Goal: Task Accomplishment & Management: Use online tool/utility

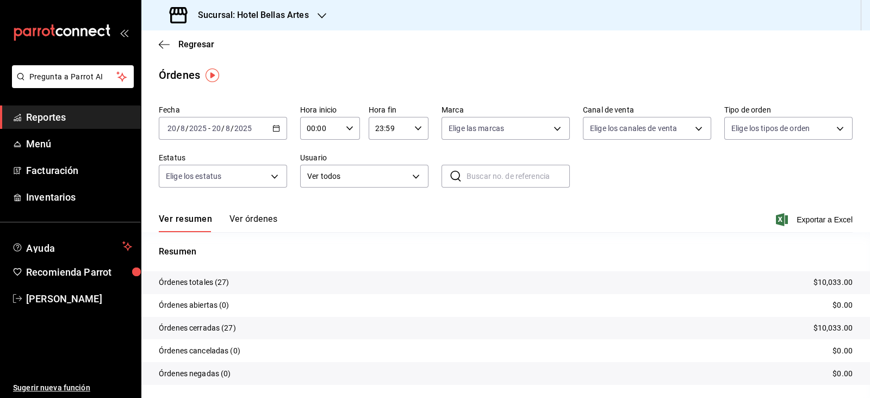
click at [288, 16] on h3 "Sucursal: Hotel Bellas Artes" at bounding box center [249, 15] width 120 height 13
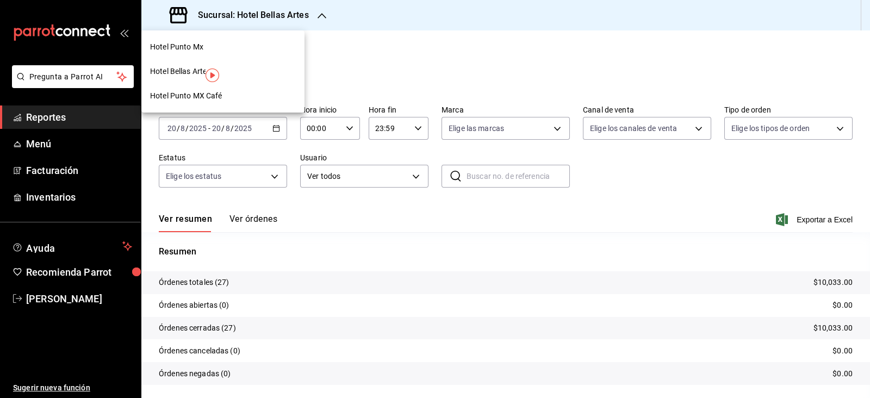
click at [229, 96] on div "Hotel Punto MX Café" at bounding box center [223, 95] width 146 height 11
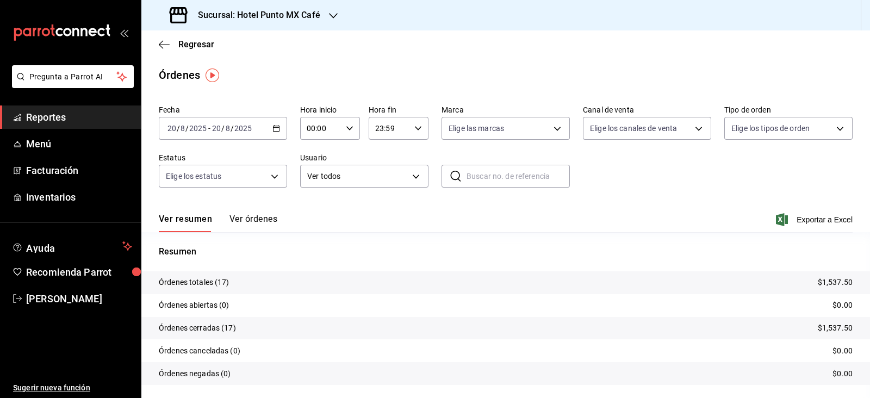
click at [228, 129] on input "8" at bounding box center [227, 128] width 5 height 9
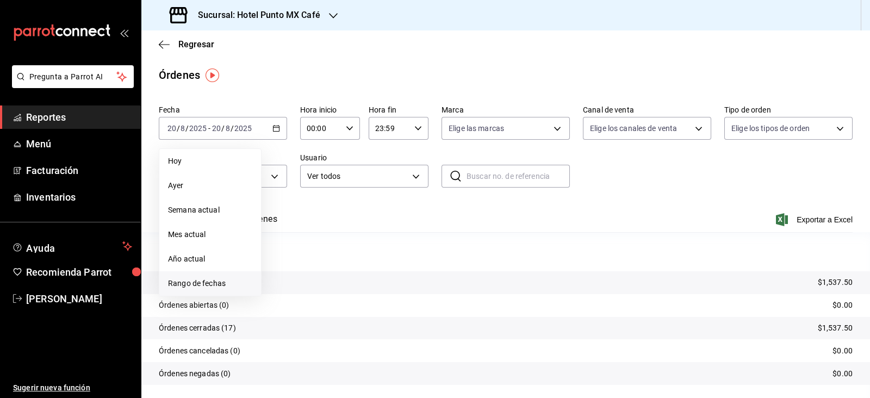
click at [215, 288] on span "Rango de fechas" at bounding box center [210, 283] width 84 height 11
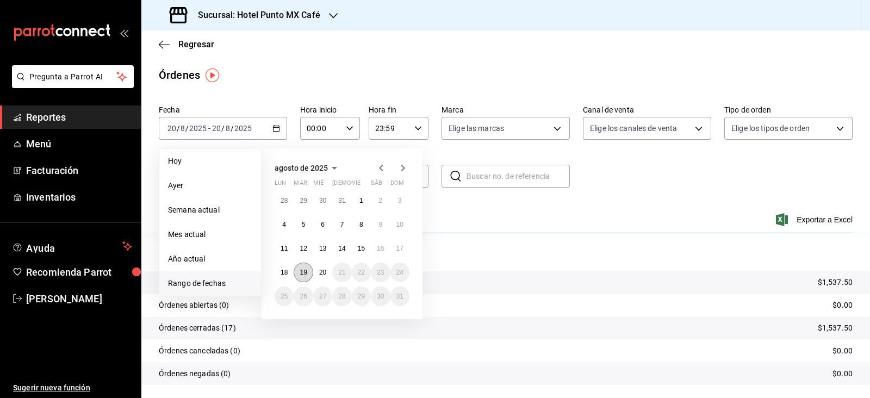
click at [304, 276] on abbr "19" at bounding box center [303, 273] width 7 height 8
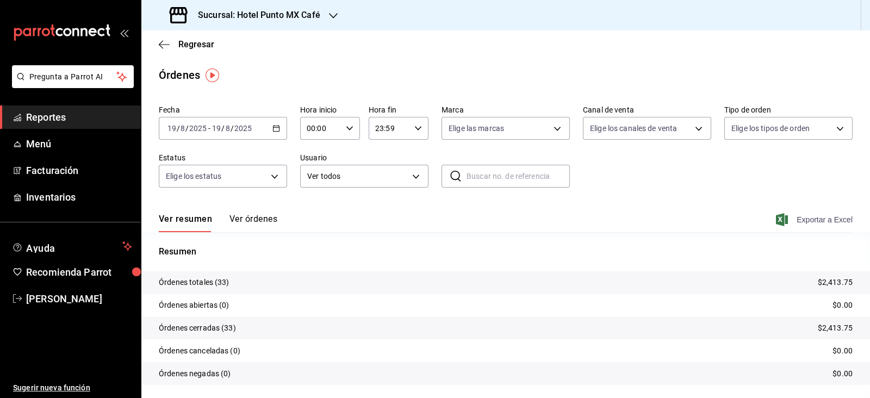
click at [813, 219] on span "Exportar a Excel" at bounding box center [815, 219] width 75 height 13
click at [194, 42] on span "Regresar" at bounding box center [196, 44] width 36 height 10
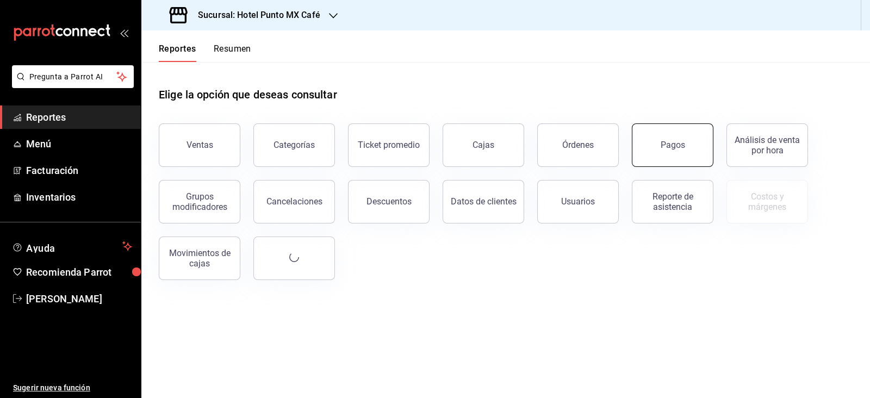
click at [673, 150] on button "Pagos" at bounding box center [673, 145] width 82 height 44
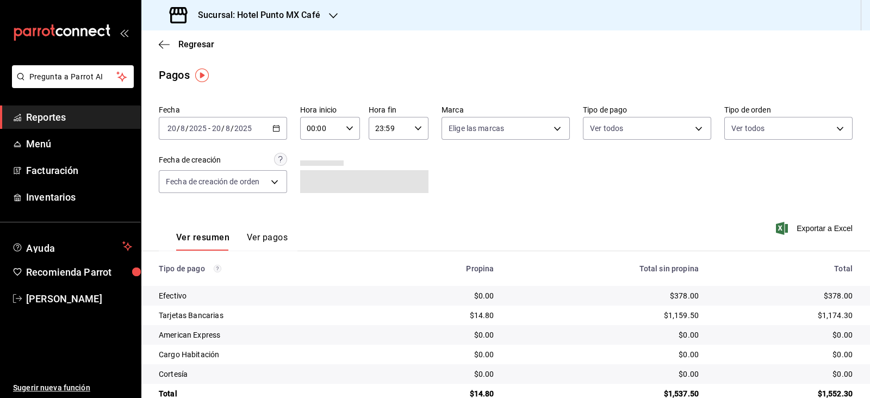
click at [227, 123] on div "[DATE] [DATE] - [DATE] [DATE]" at bounding box center [223, 128] width 128 height 23
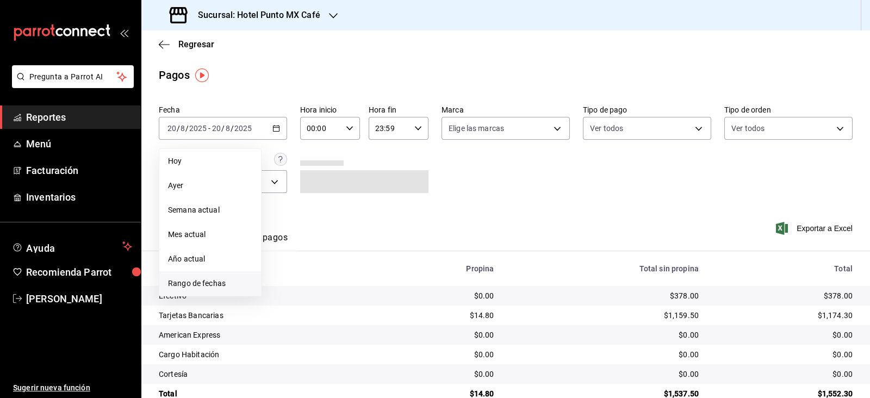
click at [212, 283] on span "Rango de fechas" at bounding box center [210, 283] width 84 height 11
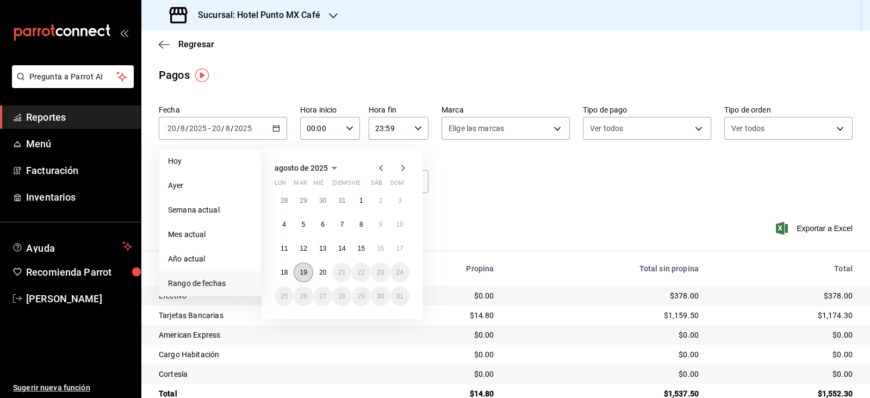
click at [308, 273] on button "19" at bounding box center [303, 273] width 19 height 20
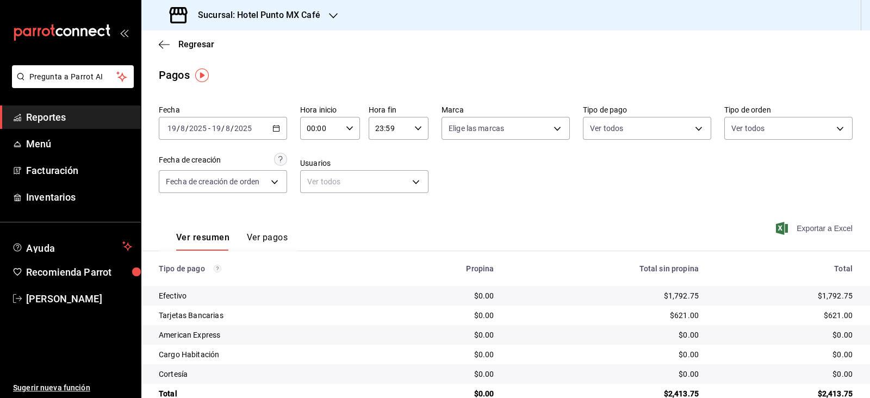
click at [803, 224] on span "Exportar a Excel" at bounding box center [815, 228] width 75 height 13
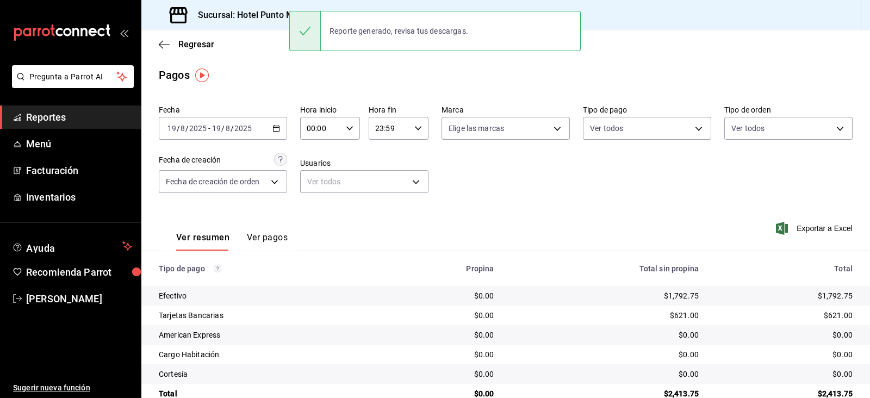
click at [226, 13] on h3 "Sucursal: Hotel Punto MX Café" at bounding box center [254, 15] width 131 height 13
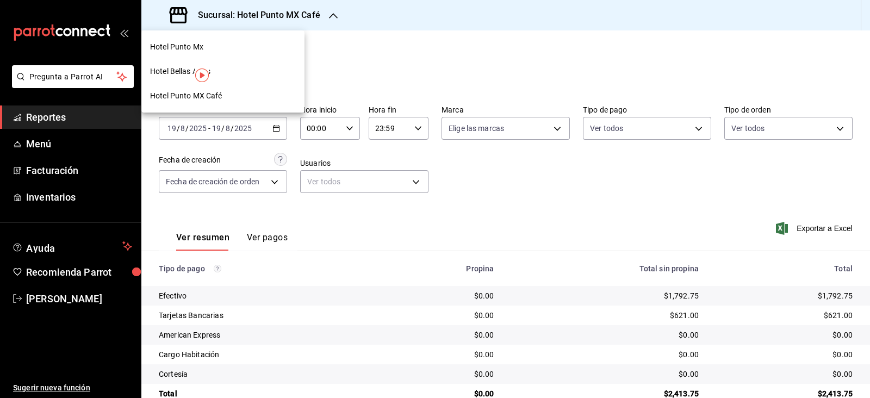
click at [231, 52] on div "Hotel Punto Mx" at bounding box center [223, 46] width 146 height 11
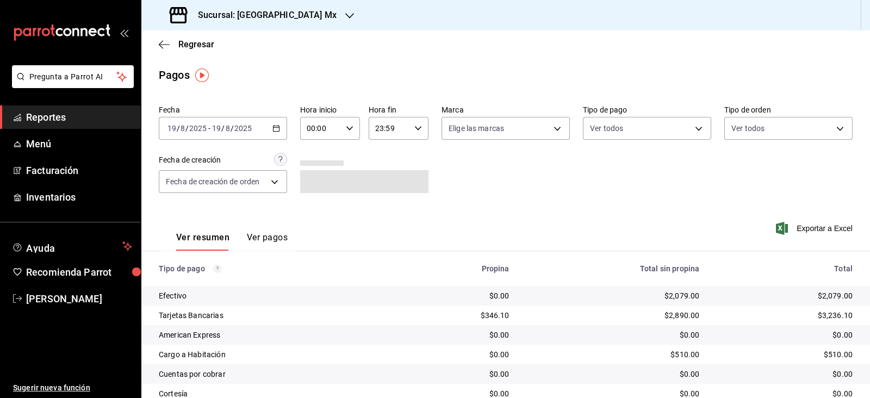
click at [224, 121] on div "[DATE] [DATE] - [DATE] [DATE]" at bounding box center [223, 128] width 128 height 23
click at [201, 48] on span "Regresar" at bounding box center [196, 44] width 36 height 10
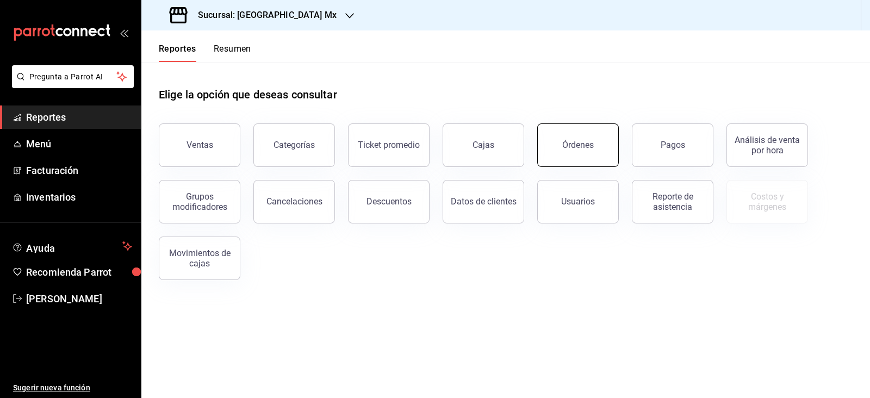
click at [600, 139] on button "Órdenes" at bounding box center [578, 145] width 82 height 44
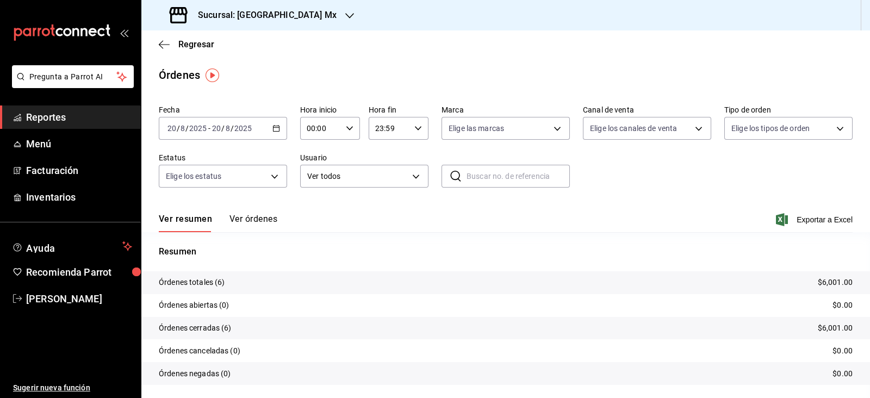
click at [195, 129] on input "2025" at bounding box center [198, 128] width 18 height 9
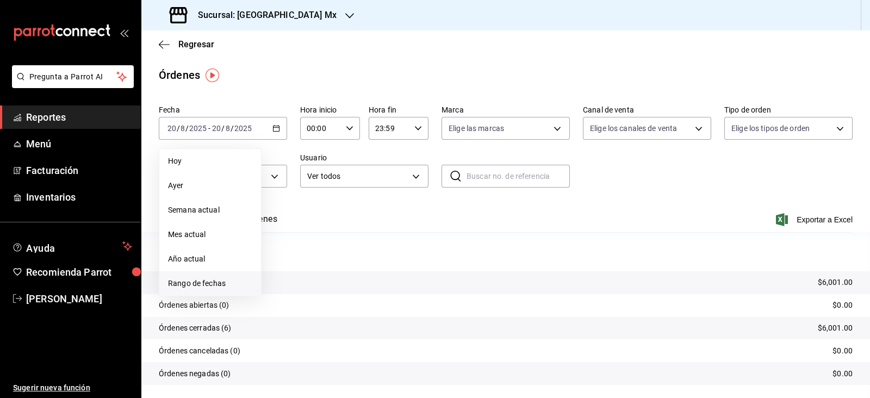
click at [231, 286] on span "Rango de fechas" at bounding box center [210, 283] width 84 height 11
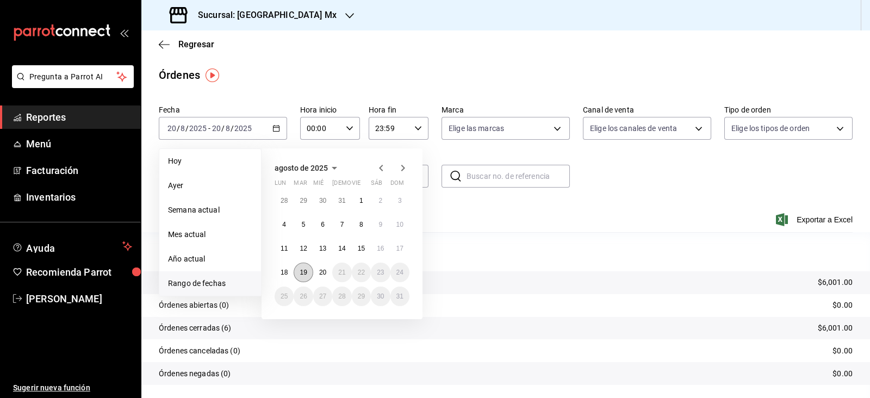
click at [308, 274] on button "19" at bounding box center [303, 273] width 19 height 20
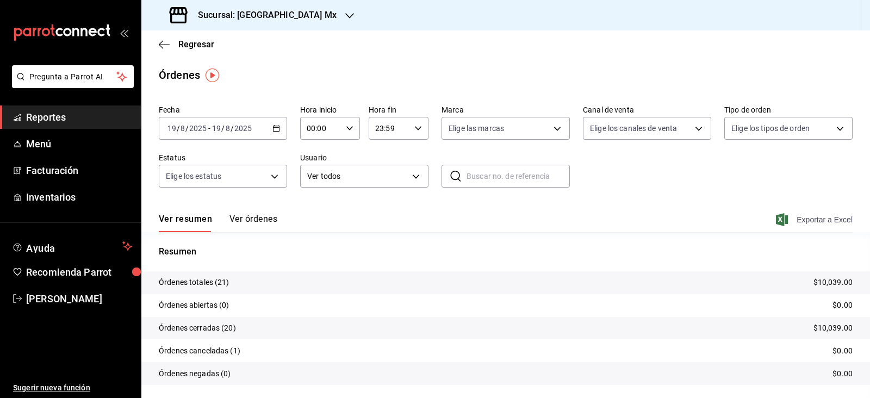
click at [794, 219] on span "Exportar a Excel" at bounding box center [815, 219] width 75 height 13
click at [201, 41] on span "Regresar" at bounding box center [196, 44] width 36 height 10
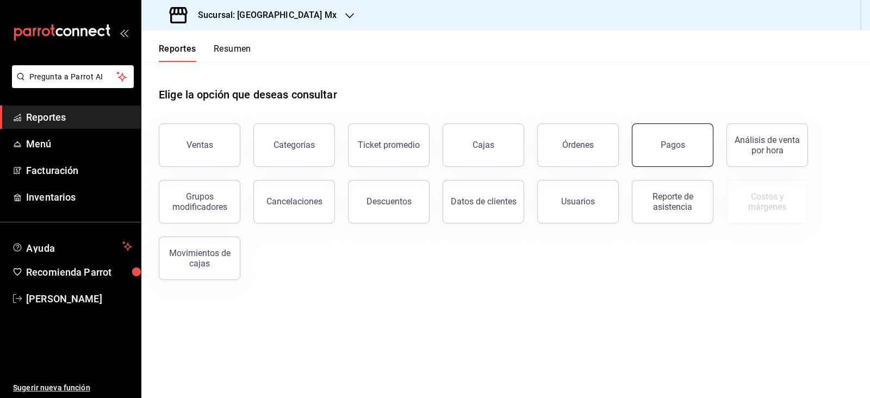
click at [690, 155] on button "Pagos" at bounding box center [673, 145] width 82 height 44
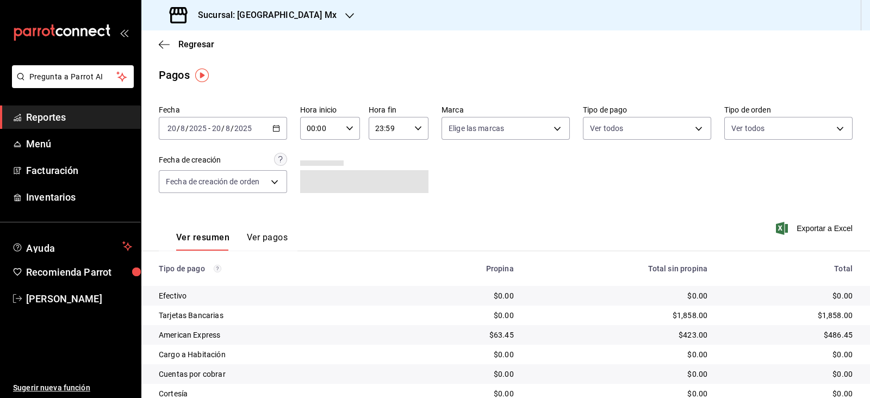
click at [237, 140] on div "Fecha [DATE] [DATE] - [DATE] [DATE] Hora inicio 00:00 Hora inicio Hora fin 23:5…" at bounding box center [506, 154] width 694 height 106
click at [242, 126] on input "2025" at bounding box center [243, 128] width 18 height 9
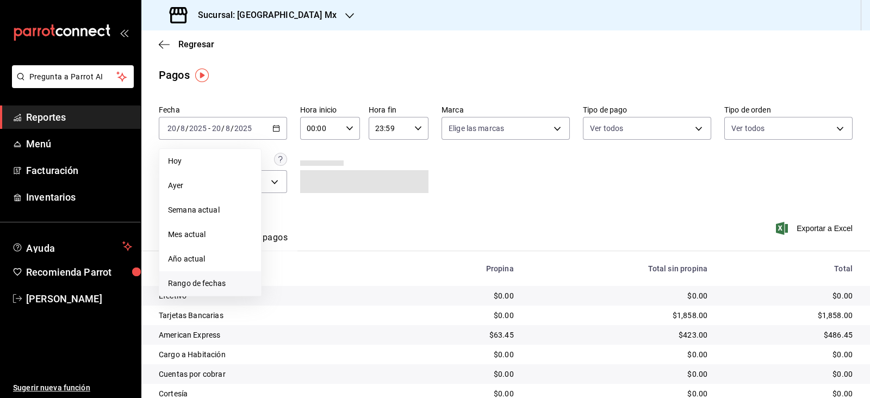
click at [205, 275] on li "Rango de fechas" at bounding box center [210, 283] width 102 height 24
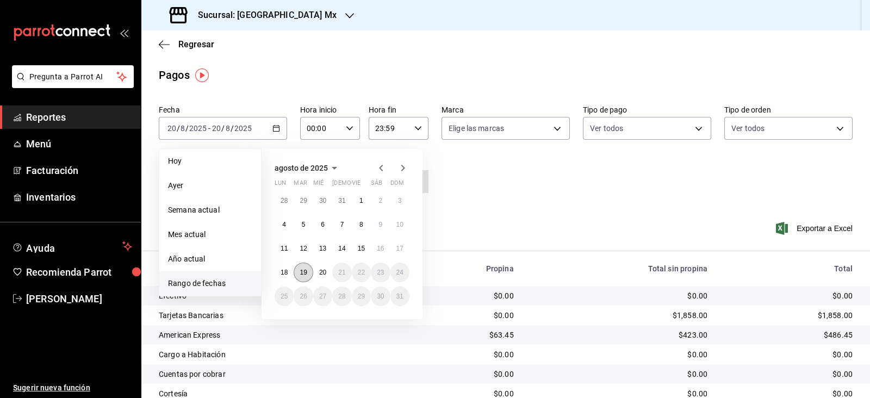
click at [306, 272] on abbr "19" at bounding box center [303, 273] width 7 height 8
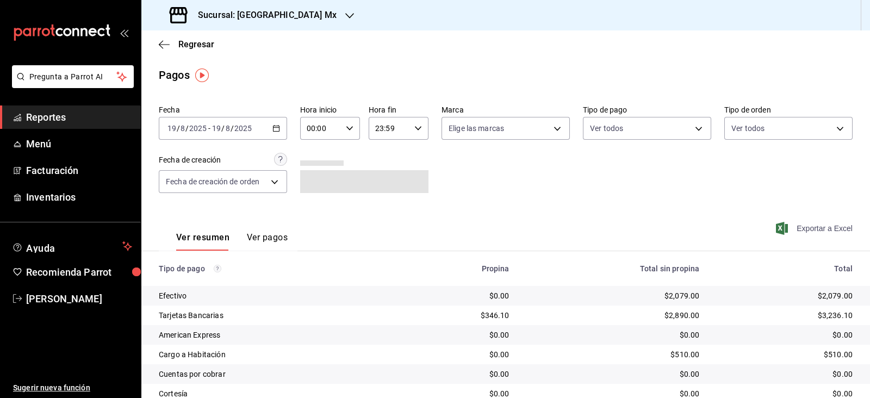
click at [824, 227] on span "Exportar a Excel" at bounding box center [815, 228] width 75 height 13
click at [205, 45] on span "Regresar" at bounding box center [196, 44] width 36 height 10
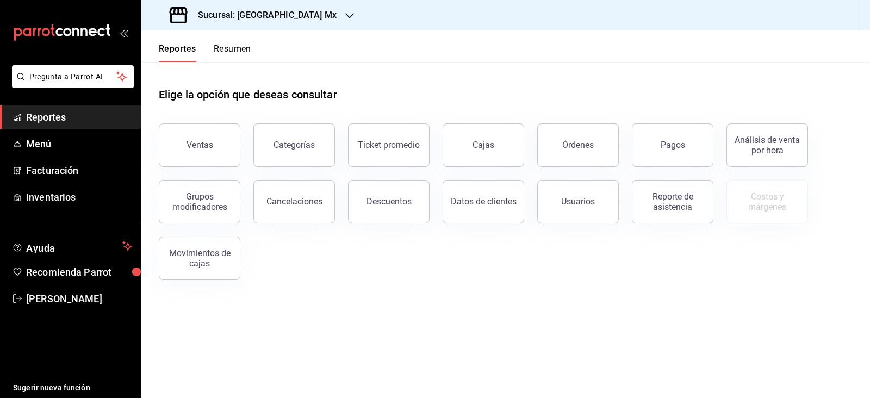
click at [440, 77] on div "Elige la opción que deseas consultar" at bounding box center [506, 86] width 694 height 48
click at [571, 151] on button "Órdenes" at bounding box center [578, 145] width 82 height 44
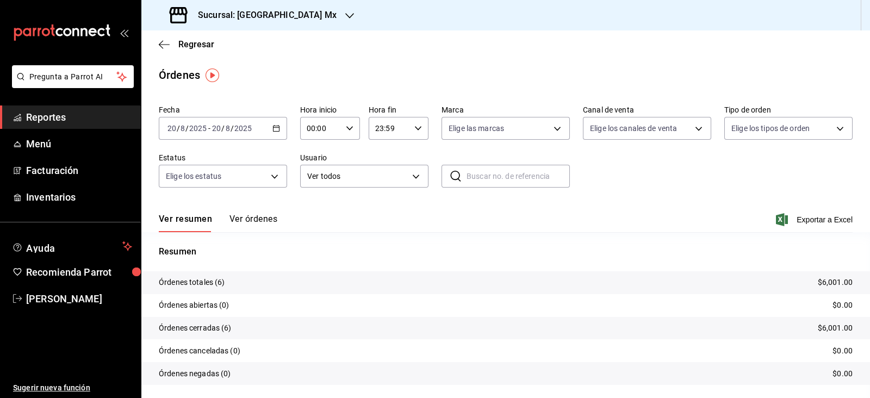
click at [240, 123] on div "[DATE] [DATE] - [DATE] [DATE]" at bounding box center [223, 128] width 128 height 23
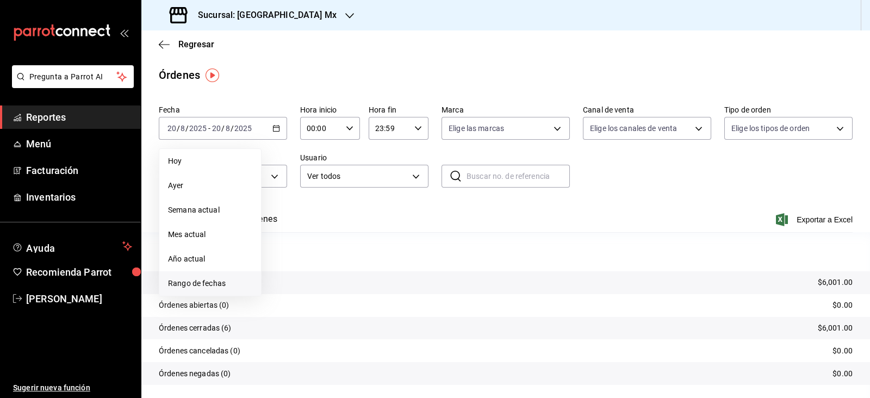
click at [222, 287] on span "Rango de fechas" at bounding box center [210, 283] width 84 height 11
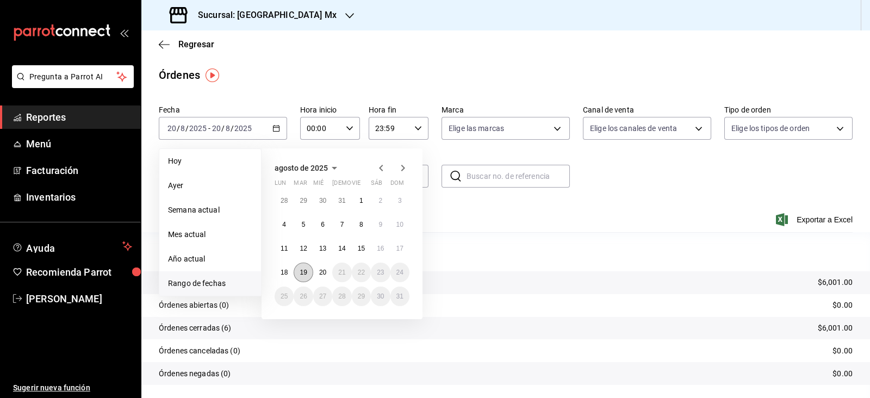
click at [306, 273] on abbr "19" at bounding box center [303, 273] width 7 height 8
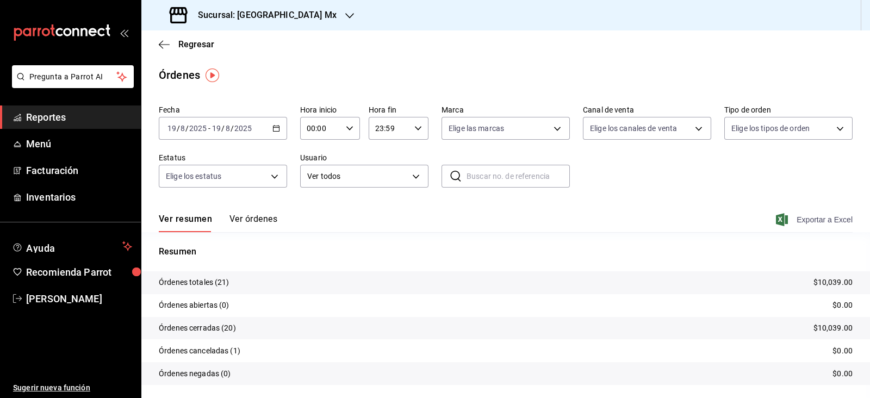
click at [797, 214] on span "Exportar a Excel" at bounding box center [815, 219] width 75 height 13
click at [207, 47] on span "Regresar" at bounding box center [196, 44] width 36 height 10
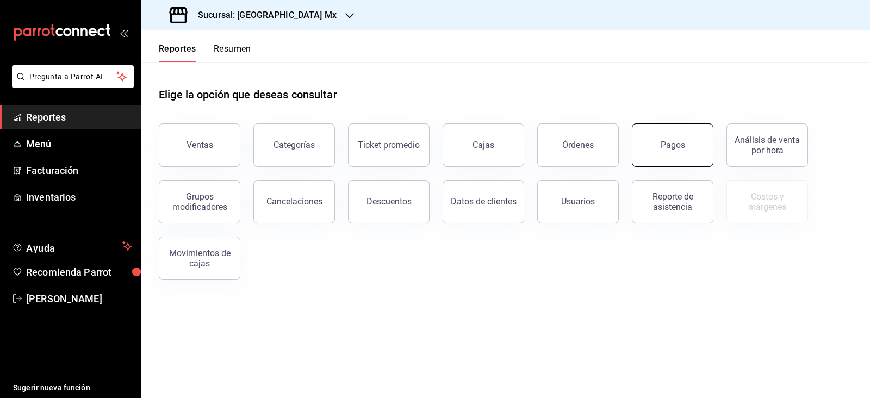
click at [651, 143] on button "Pagos" at bounding box center [673, 145] width 82 height 44
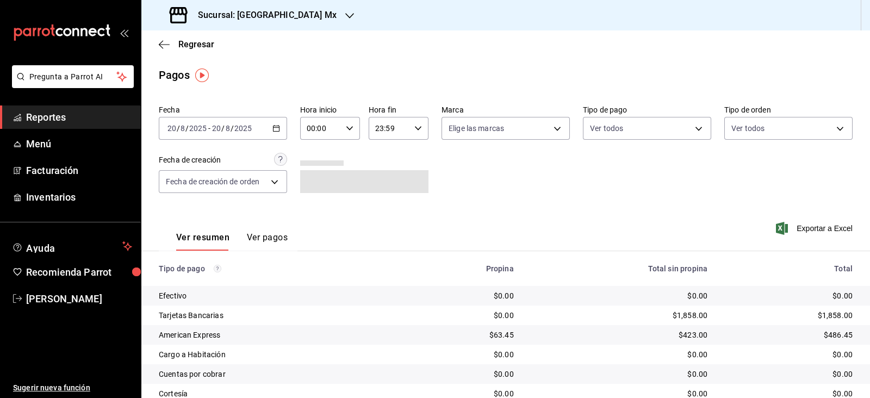
click at [241, 132] on input "2025" at bounding box center [243, 128] width 18 height 9
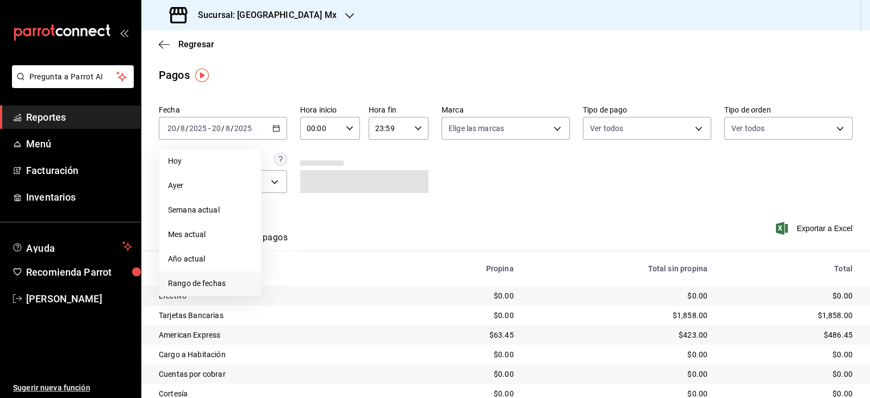
click at [222, 276] on li "Rango de fechas" at bounding box center [210, 283] width 102 height 24
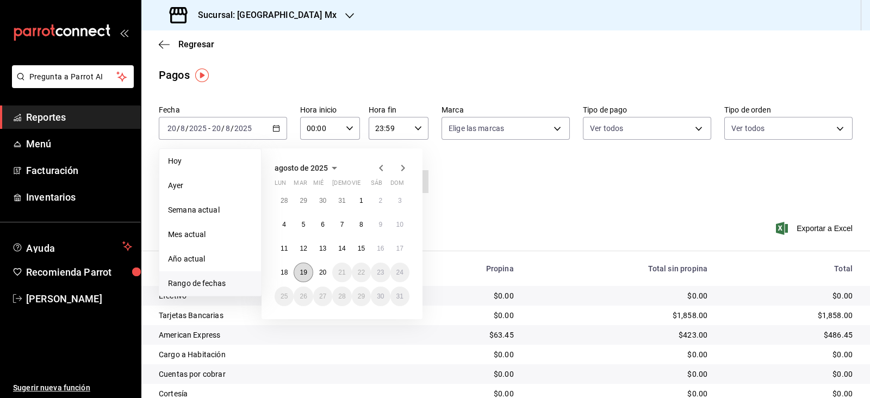
click at [304, 276] on button "19" at bounding box center [303, 273] width 19 height 20
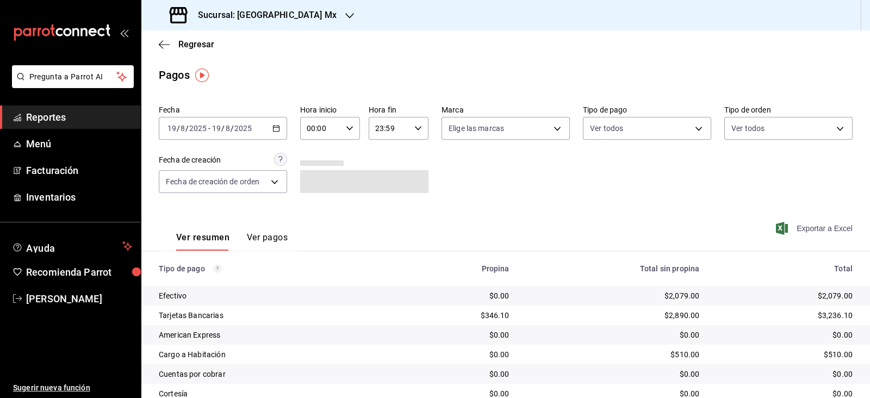
click at [812, 231] on span "Exportar a Excel" at bounding box center [815, 228] width 75 height 13
click at [808, 231] on span "Exportar a Excel" at bounding box center [815, 228] width 75 height 13
